Goal: Answer question/provide support

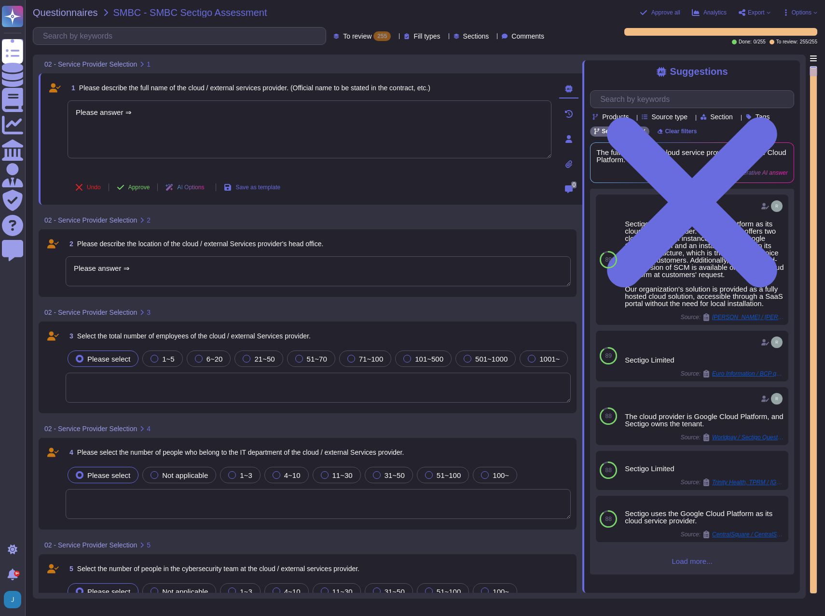
type textarea "Please answer ⇒"
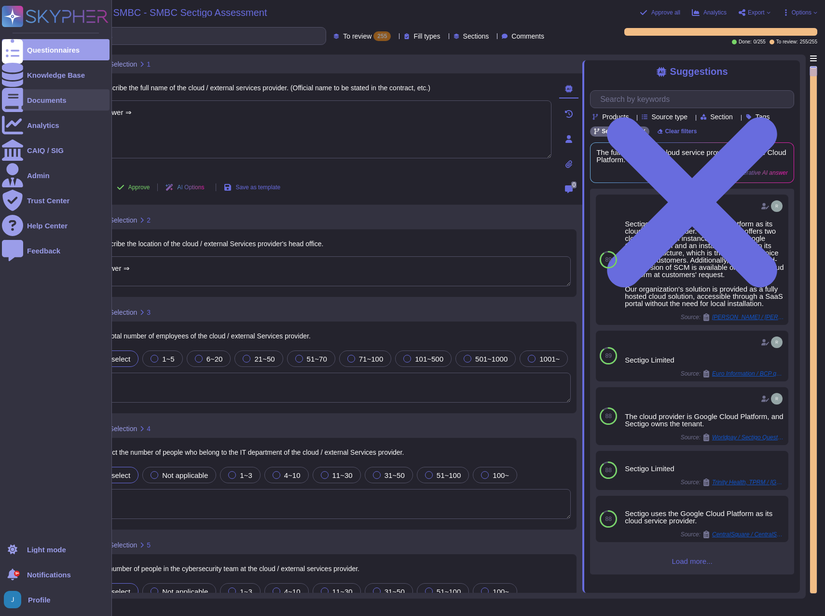
click at [32, 98] on div "Documents" at bounding box center [47, 100] width 40 height 7
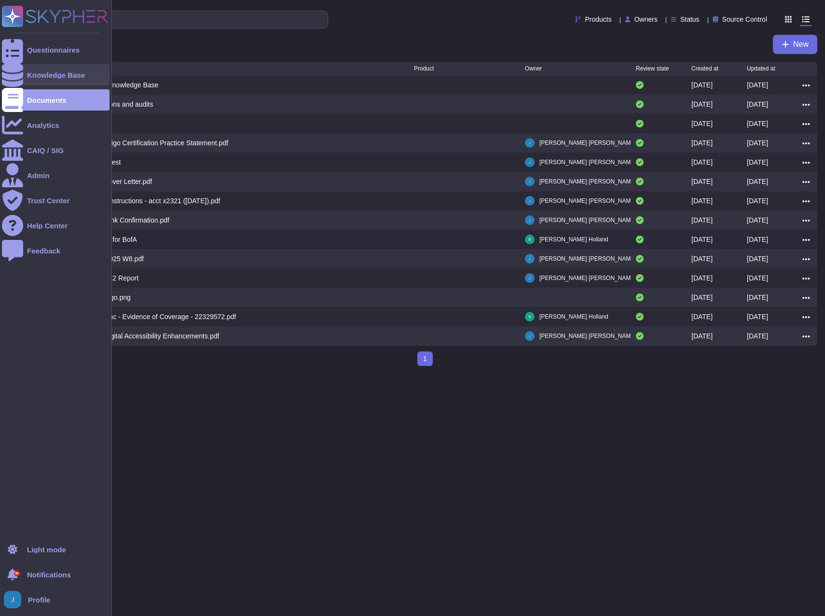
click at [41, 73] on div "Knowledge Base" at bounding box center [56, 74] width 58 height 7
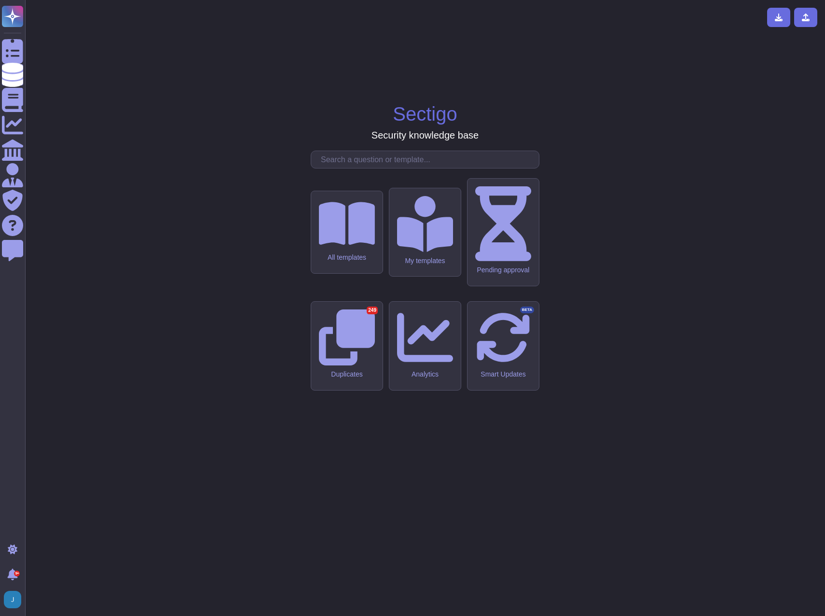
click at [383, 168] on input "text" at bounding box center [427, 159] width 223 height 17
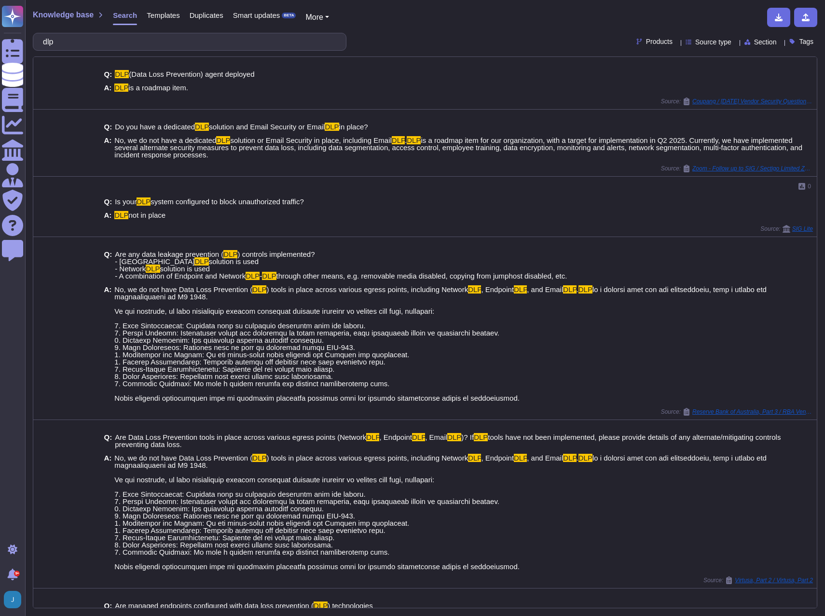
type input "dlp"
click at [72, 31] on div "Knowledge base Search Templates Duplicates Smart updates BETA More dlp Products…" at bounding box center [425, 308] width 800 height 616
drag, startPoint x: 72, startPoint y: 41, endPoint x: 42, endPoint y: 41, distance: 30.4
click at [42, 41] on div "dlp" at bounding box center [190, 42] width 314 height 18
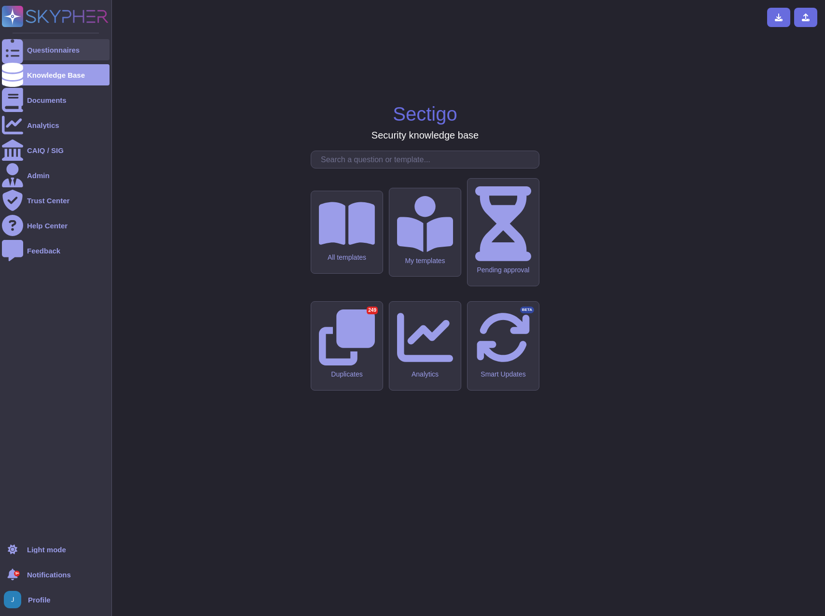
click at [51, 46] on div "Questionnaires" at bounding box center [53, 49] width 53 height 7
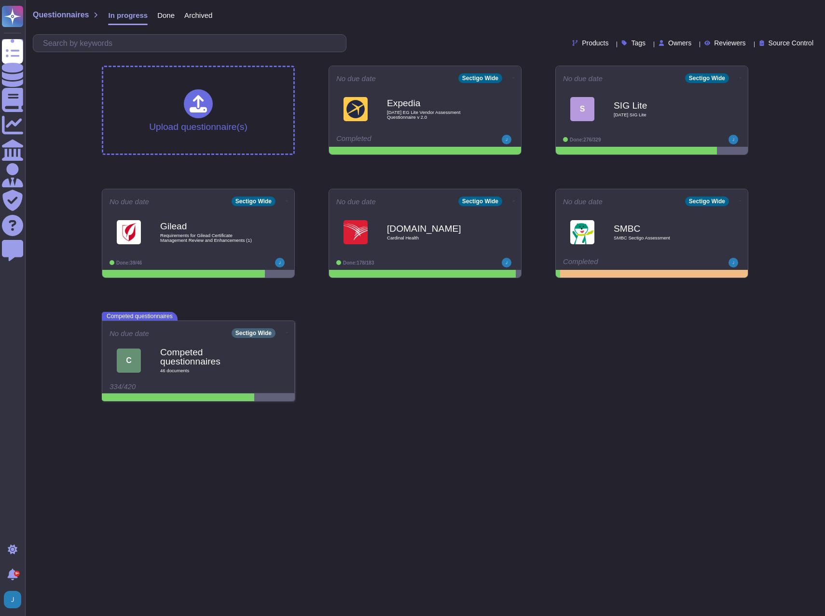
click at [165, 15] on span "Done" at bounding box center [165, 15] width 17 height 7
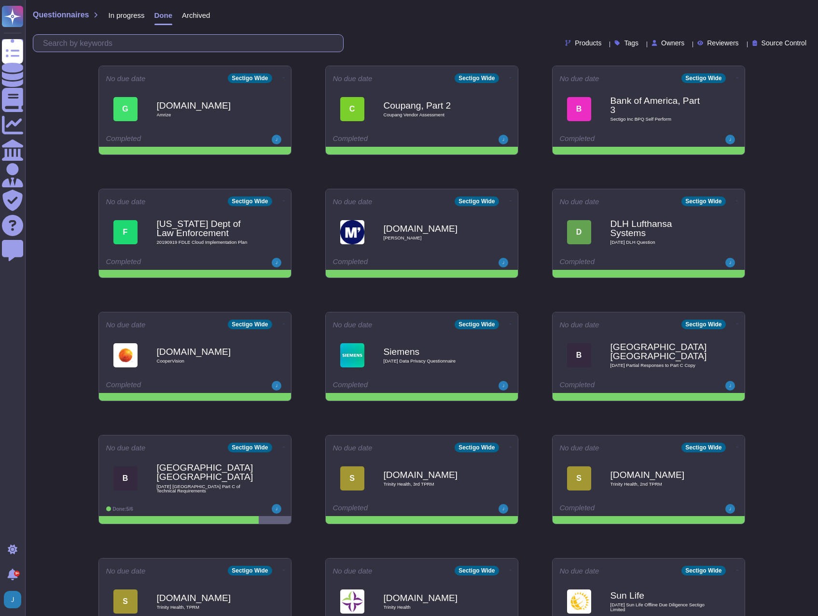
click at [235, 41] on input "text" at bounding box center [190, 43] width 305 height 17
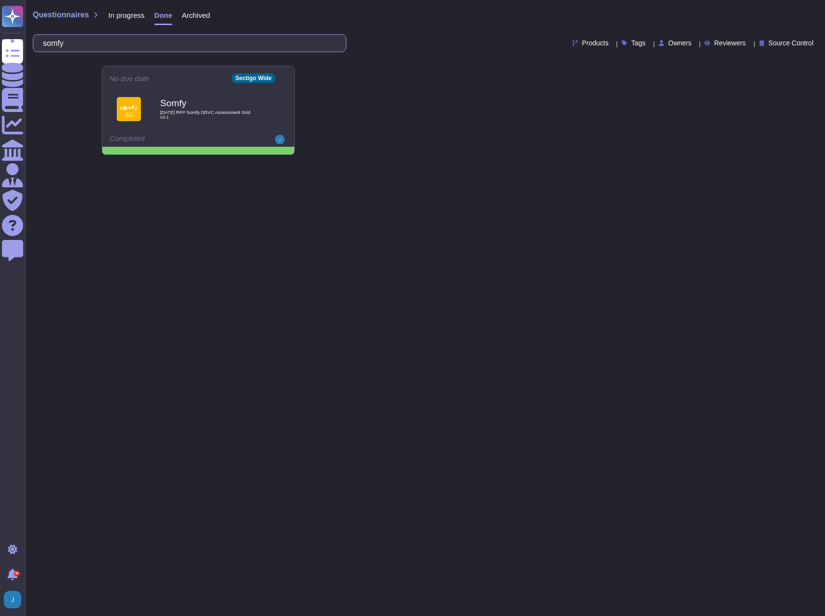
type input "somfy"
click at [211, 112] on span "[DATE] RFP Somfy DDVC Assessment Grid v3.1" at bounding box center [209, 114] width 98 height 9
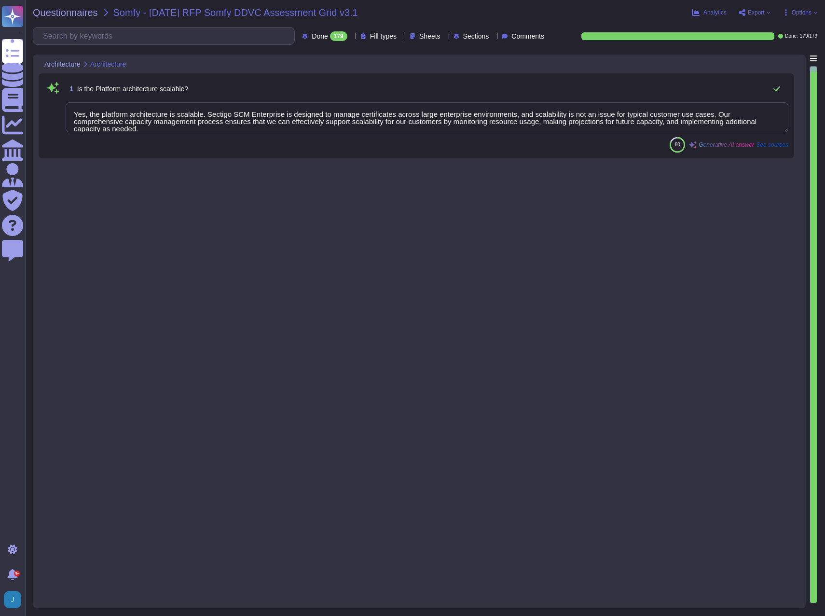
type textarea "Yes, the platform architecture is scalable. Sectigo SCM Enterprise is designed …"
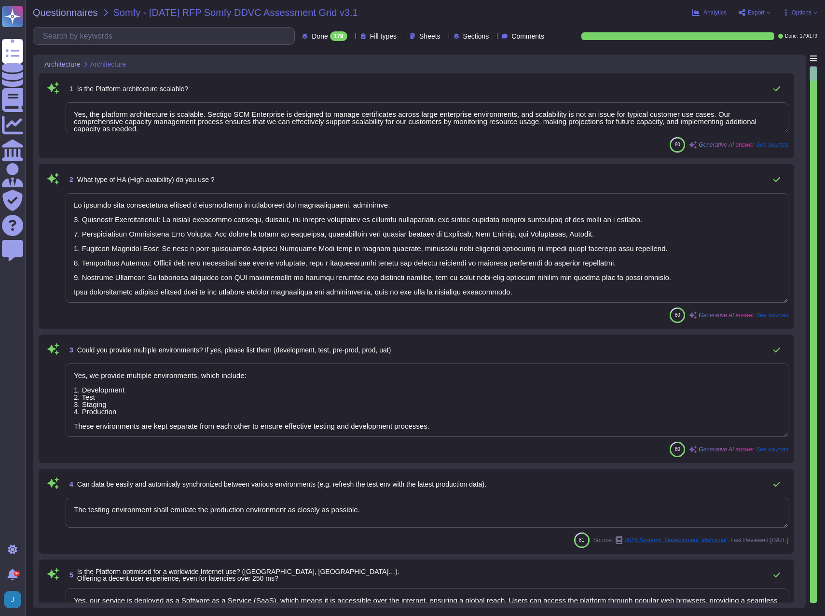
type textarea "We achieve high availability through a combination of strategies and infrastruc…"
type textarea "Yes, we provide multiple environments, which include: 1. Development 2. Test 3.…"
type textarea "The testing environment shall emulate the production environment as closely as …"
type textarea "Yes, our service is deployed as a Software as a Service (SaaS), which means it …"
type textarea "Sectigo does not peform application development on behalf of clients or their c…"
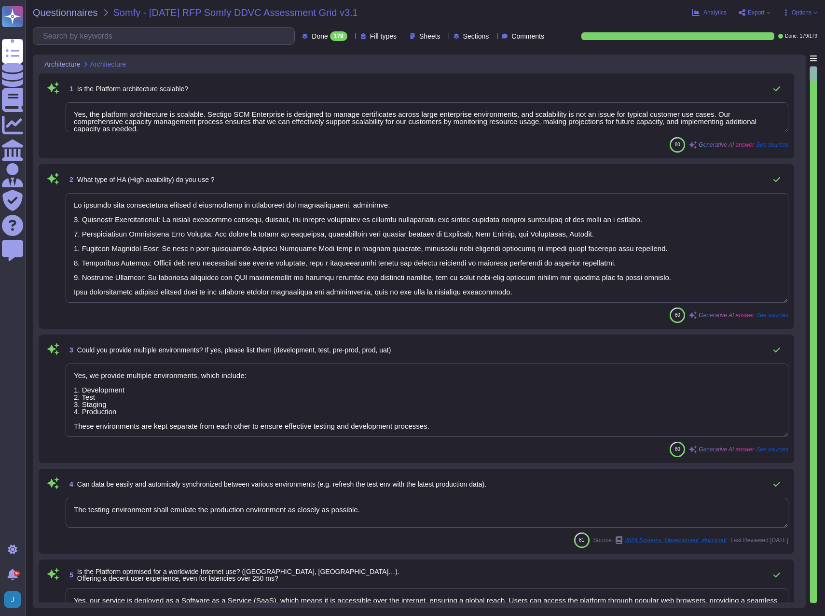
type textarea "Sectigo has developed and implemented a formal security architecture based on i…"
click at [156, 33] on input "text" at bounding box center [166, 36] width 256 height 17
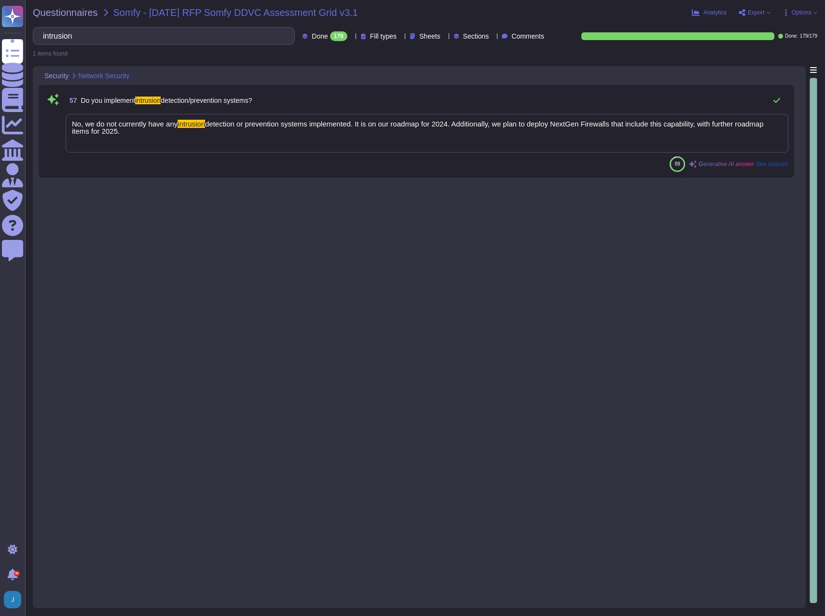
type input "intrusion"
drag, startPoint x: 291, startPoint y: 101, endPoint x: 81, endPoint y: 92, distance: 209.7
click at [81, 92] on div "57 Do you implement intrusion detection/prevention systems?" at bounding box center [427, 100] width 723 height 19
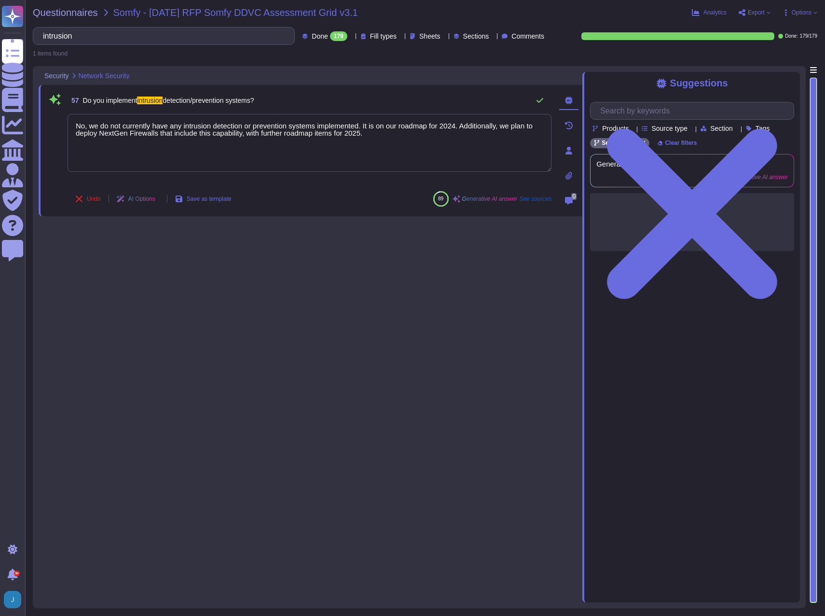
type textarea "No, we do not currently have any intrusion detection or prevention systems impl…"
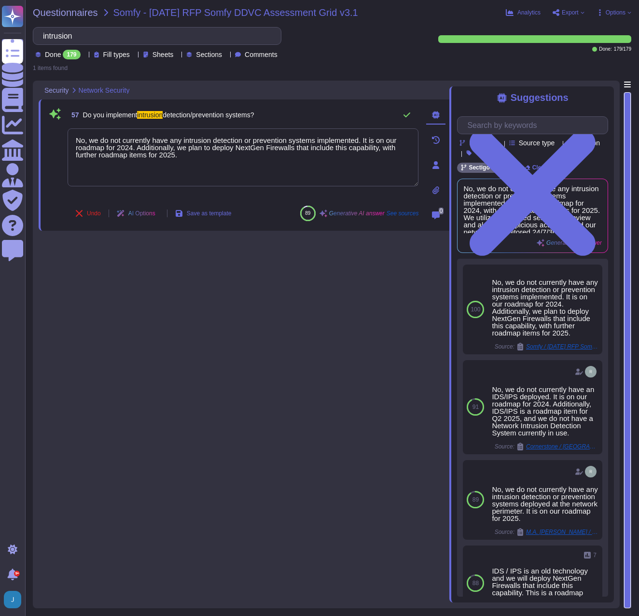
drag, startPoint x: 279, startPoint y: 112, endPoint x: 81, endPoint y: 115, distance: 197.9
click at [81, 115] on div "57 Do you implement intrusion detection/prevention systems?" at bounding box center [243, 114] width 351 height 19
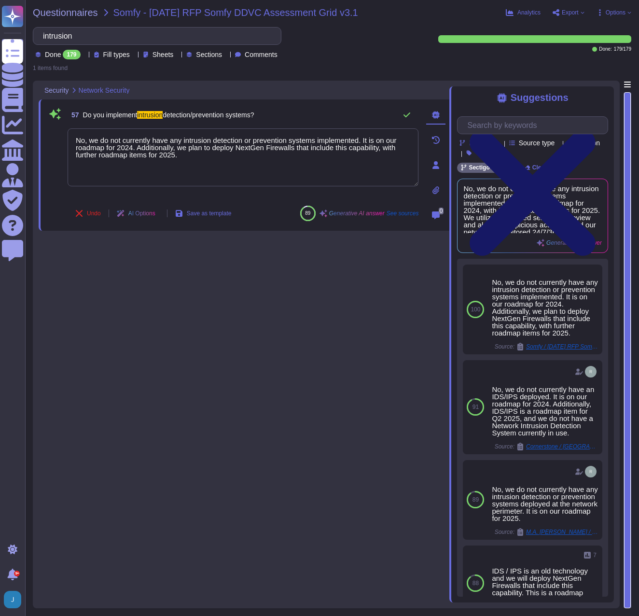
click at [601, 94] on icon at bounding box center [532, 192] width 151 height 201
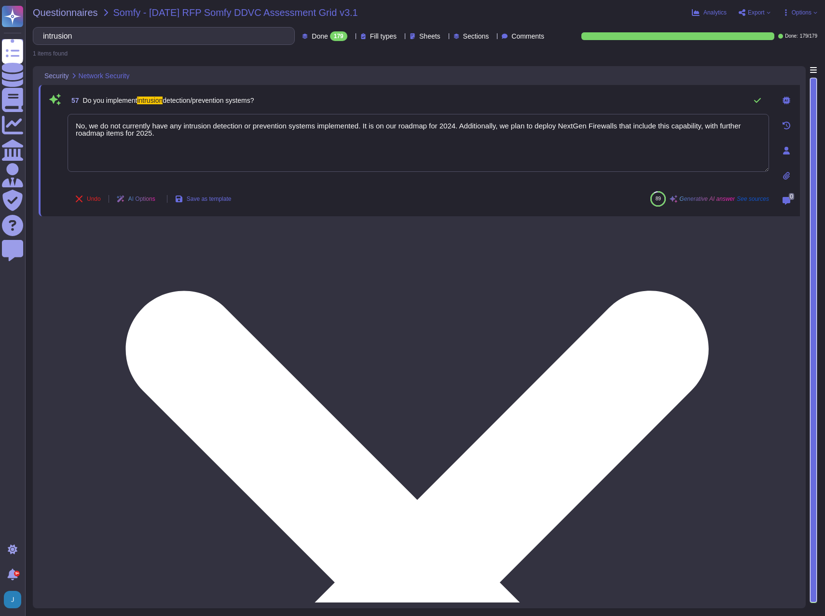
drag, startPoint x: 181, startPoint y: 133, endPoint x: 115, endPoint y: 132, distance: 65.7
click at [115, 132] on textarea "No, we do not currently have any intrusion detection or prevention systems impl…" at bounding box center [419, 143] width 702 height 58
click at [190, 143] on textarea "No, we do not currently have any intrusion detection or prevention systems impl…" at bounding box center [419, 143] width 702 height 58
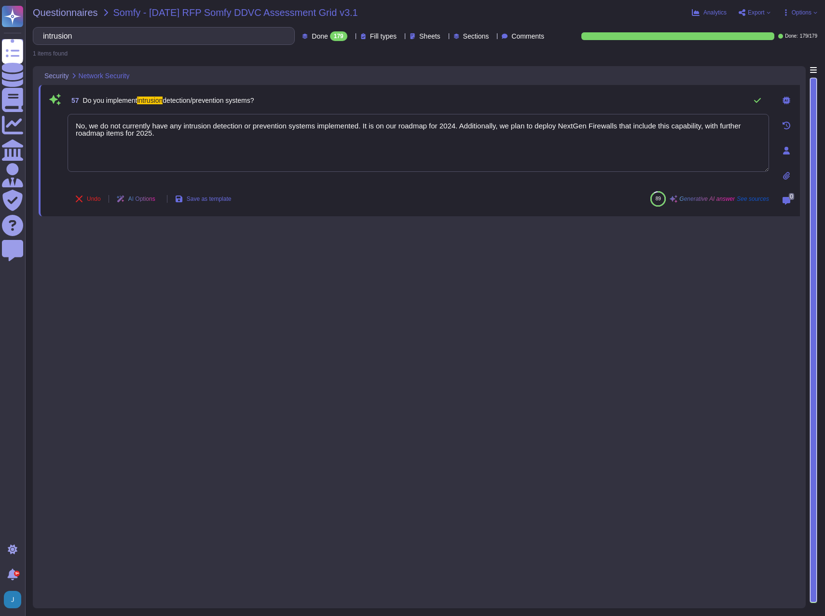
drag, startPoint x: 158, startPoint y: 130, endPoint x: 67, endPoint y: 120, distance: 92.3
click at [67, 120] on div "57 Do you implement intrusion detection/prevention systems? No, we do not curre…" at bounding box center [407, 151] width 723 height 120
click at [644, 308] on div "57 Do you implement intrusion detection/prevention systems? No, we do not curre…" at bounding box center [420, 334] width 762 height 536
click at [650, 351] on div "57 Do you implement intrusion detection/prevention systems? No, we do not curre…" at bounding box center [420, 334] width 762 height 536
